Goal: Check status

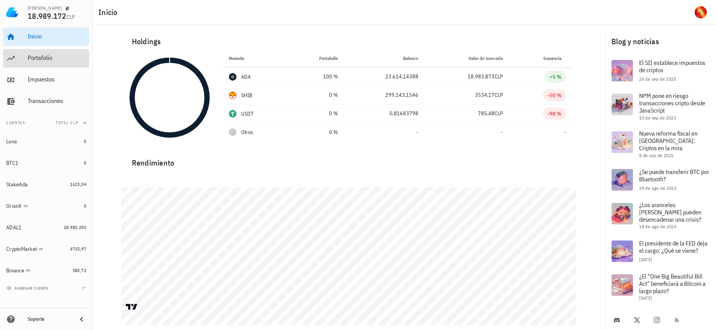
click at [71, 58] on div "Portafolio" at bounding box center [57, 57] width 58 height 7
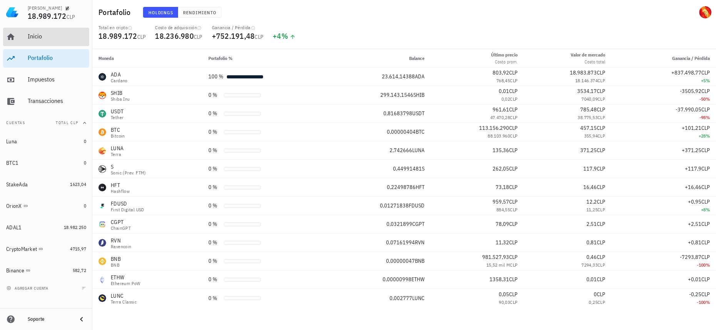
click at [57, 31] on div "Inicio" at bounding box center [57, 36] width 58 height 17
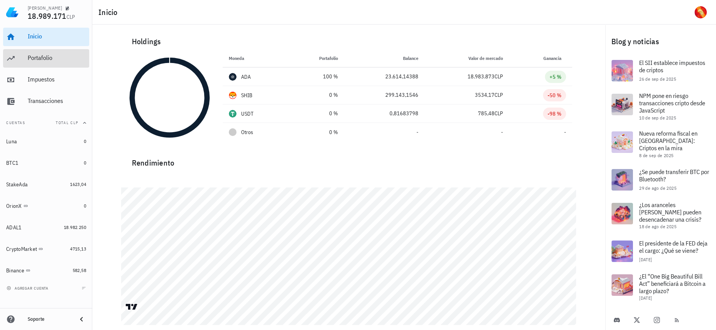
click at [73, 61] on div "Portafolio" at bounding box center [57, 57] width 58 height 7
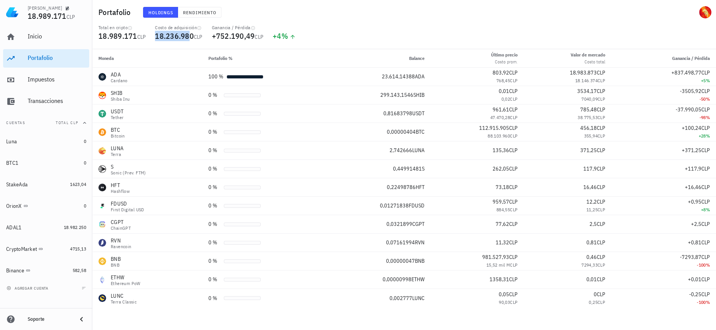
drag, startPoint x: 157, startPoint y: 36, endPoint x: 189, endPoint y: 40, distance: 32.5
click at [189, 40] on div "Costo de adquisición 18.236.980 CLP" at bounding box center [178, 37] width 57 height 25
drag, startPoint x: 211, startPoint y: 34, endPoint x: 243, endPoint y: 37, distance: 32.8
click at [243, 37] on div "Ganancia / Pérdida +752.190,49 CLP" at bounding box center [237, 37] width 61 height 25
